Goal: Complete application form: Complete application form

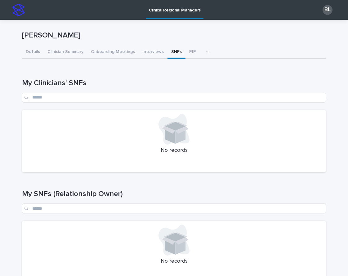
scroll to position [125, 0]
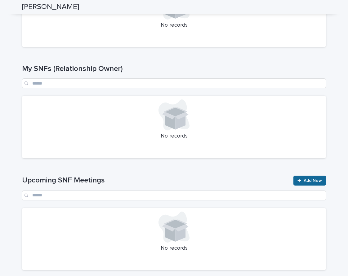
click at [297, 184] on link "Add New" at bounding box center [309, 181] width 33 height 10
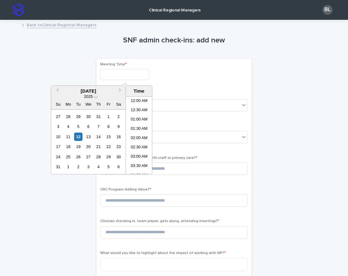
click at [129, 74] on input "text" at bounding box center [124, 74] width 49 height 11
click at [135, 133] on li "10:30 AM" at bounding box center [139, 135] width 26 height 9
type input "**********"
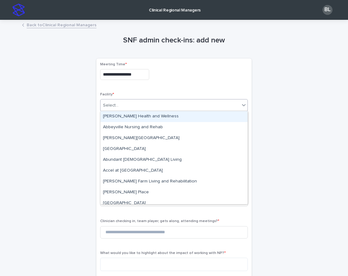
click at [130, 99] on div "Select..." at bounding box center [173, 105] width 147 height 12
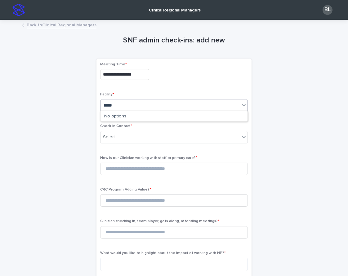
type input "******"
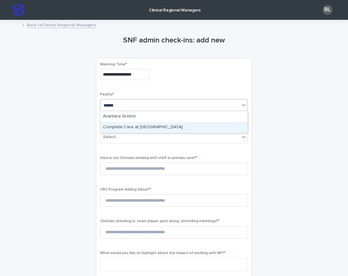
click at [158, 128] on div "Complete Care at [GEOGRAPHIC_DATA]" at bounding box center [173, 127] width 147 height 11
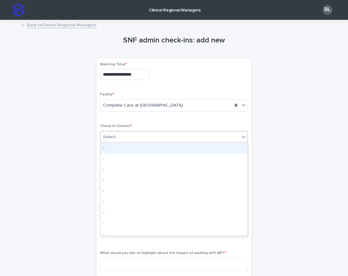
click at [119, 134] on input "text" at bounding box center [119, 136] width 1 height 5
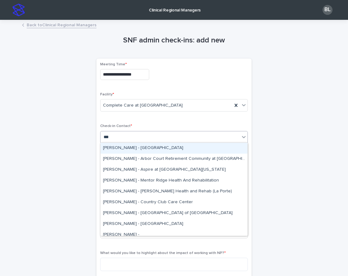
type input "****"
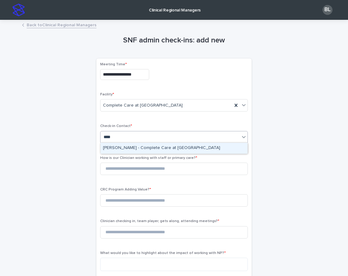
click at [139, 148] on div "[PERSON_NAME] - Complete Care at [GEOGRAPHIC_DATA]" at bounding box center [173, 148] width 147 height 11
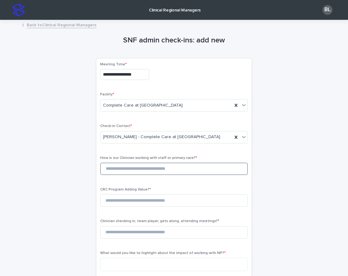
click at [117, 170] on input at bounding box center [173, 169] width 147 height 12
type input "*"
click at [125, 201] on input at bounding box center [173, 200] width 147 height 12
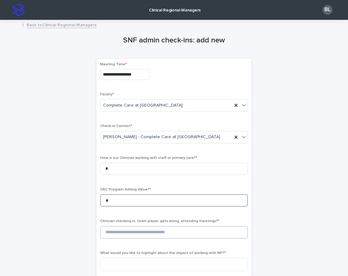
type input "*"
click at [127, 234] on input at bounding box center [173, 232] width 147 height 12
type input "*"
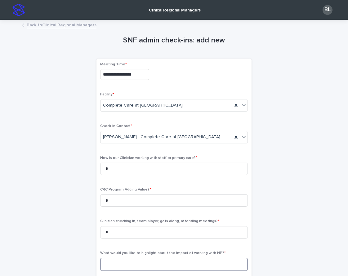
click at [129, 264] on textarea at bounding box center [173, 264] width 147 height 13
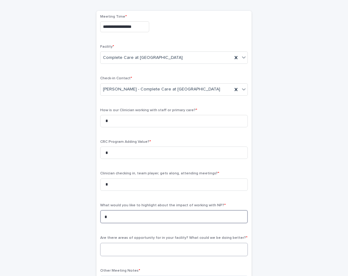
type textarea "*"
click at [123, 244] on textarea at bounding box center [173, 249] width 147 height 13
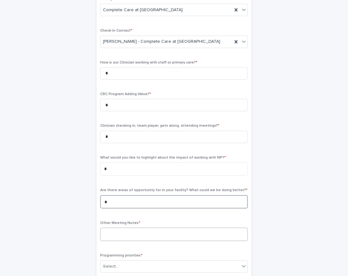
type textarea "*"
click at [123, 233] on textarea at bounding box center [173, 234] width 147 height 13
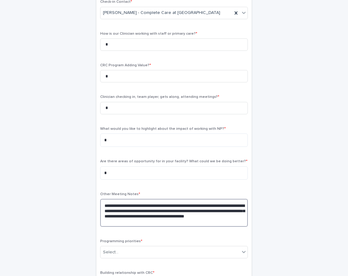
scroll to position [150, 0]
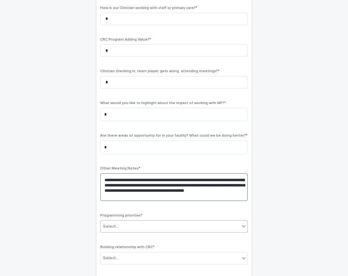
type textarea "**********"
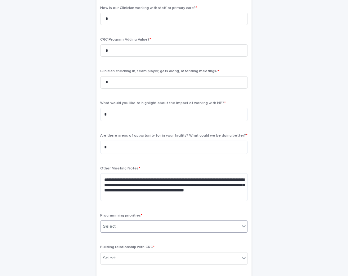
click at [109, 227] on div "Select..." at bounding box center [110, 226] width 15 height 7
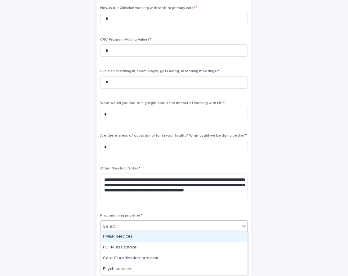
click at [110, 238] on div "PM&R services" at bounding box center [173, 236] width 147 height 11
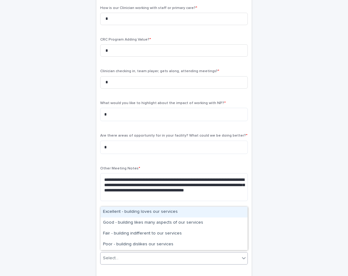
click at [127, 254] on div "Select..." at bounding box center [169, 258] width 139 height 10
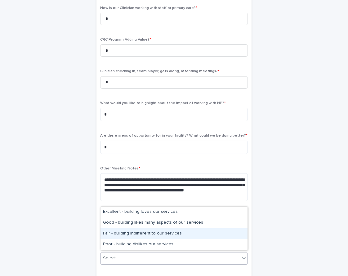
click at [163, 234] on div "Fair - building indifferent to our services" at bounding box center [173, 233] width 147 height 11
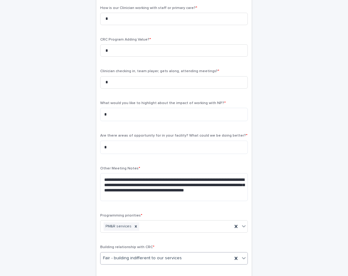
scroll to position [252, 0]
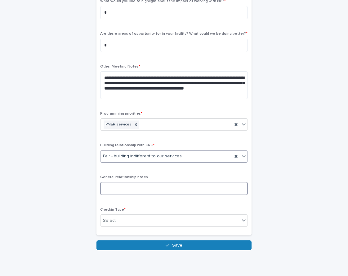
click at [127, 184] on textarea at bounding box center [173, 188] width 147 height 13
type textarea "**********"
click at [125, 218] on div "Select..." at bounding box center [169, 221] width 139 height 10
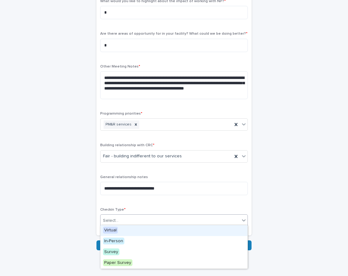
click at [122, 230] on div "Virtual" at bounding box center [173, 230] width 147 height 11
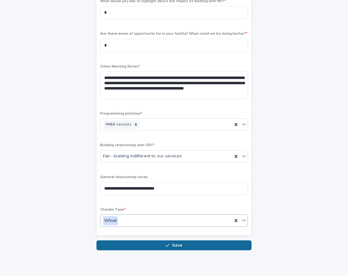
click at [137, 242] on button "Save" at bounding box center [173, 245] width 155 height 10
